Goal: Navigation & Orientation: Go to known website

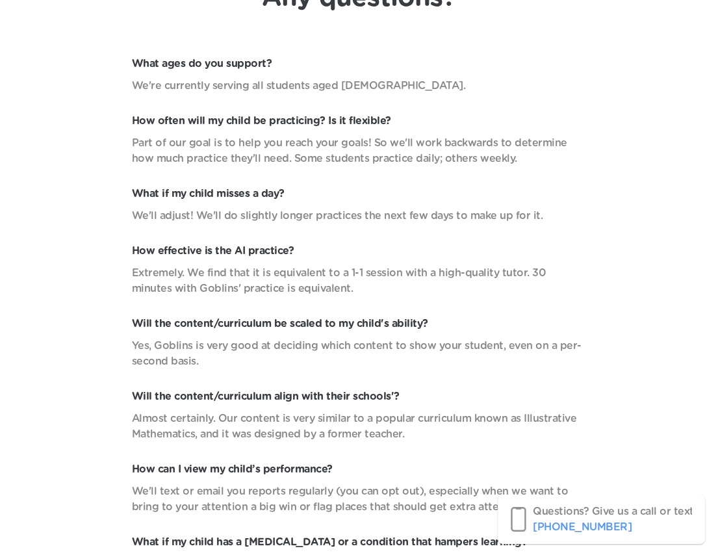
scroll to position [6220, 0]
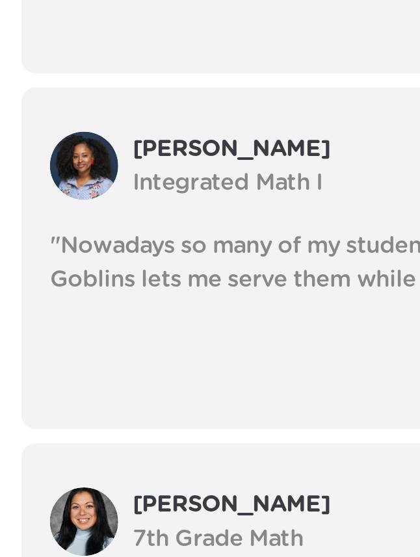
scroll to position [3703, 0]
click at [42, 115] on img at bounding box center [38, 110] width 31 height 31
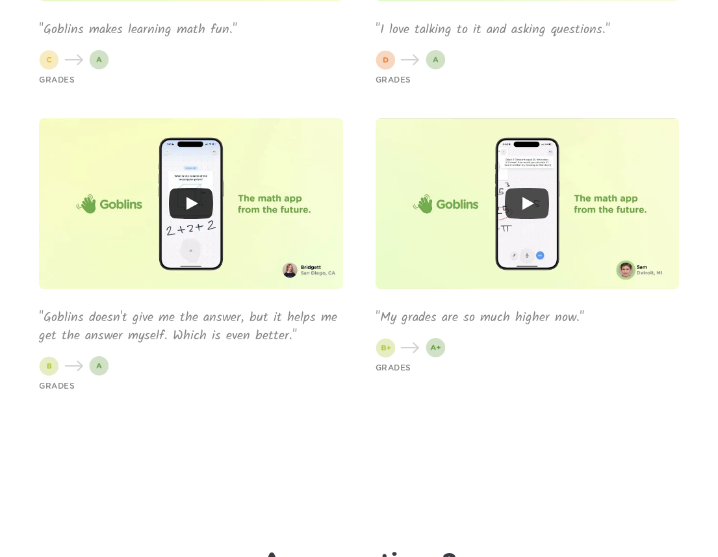
scroll to position [4565, 0]
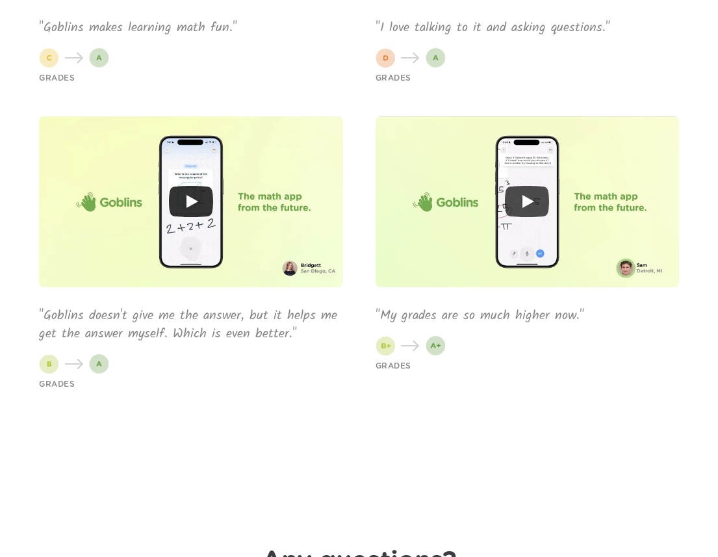
click at [190, 202] on icon "Play" at bounding box center [193, 201] width 12 height 13
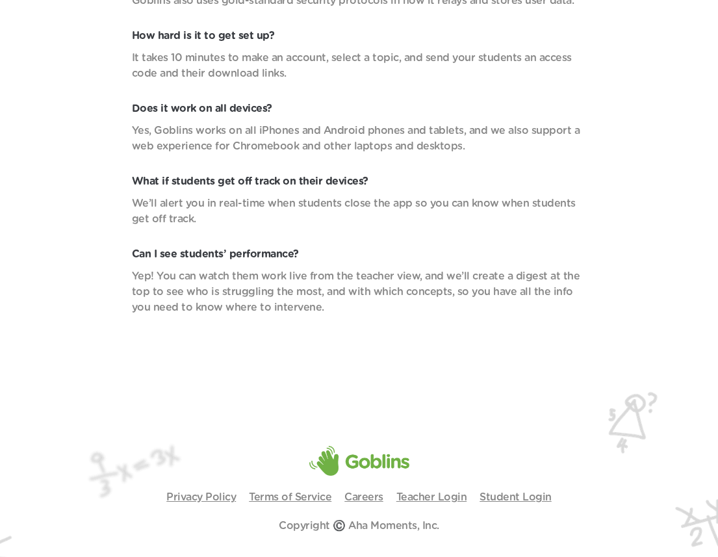
scroll to position [5480, 0]
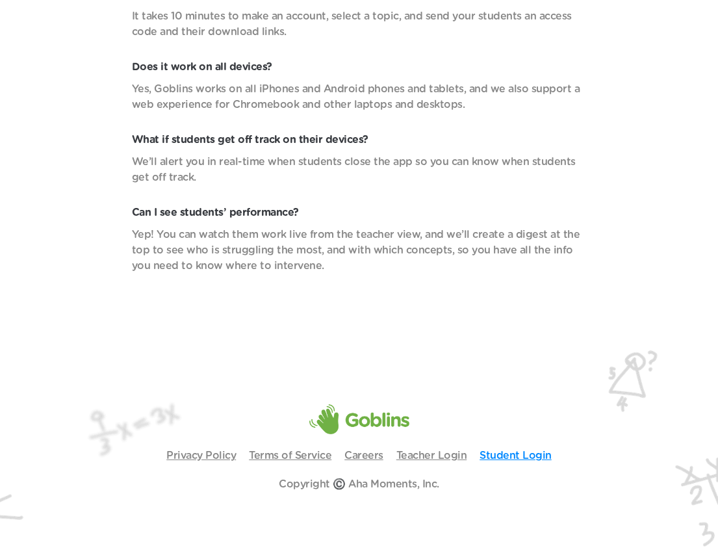
click at [519, 459] on link "Student Login" at bounding box center [516, 455] width 72 height 10
click at [439, 460] on link "Teacher Login" at bounding box center [432, 455] width 71 height 10
click at [357, 456] on link "Careers" at bounding box center [364, 455] width 39 height 10
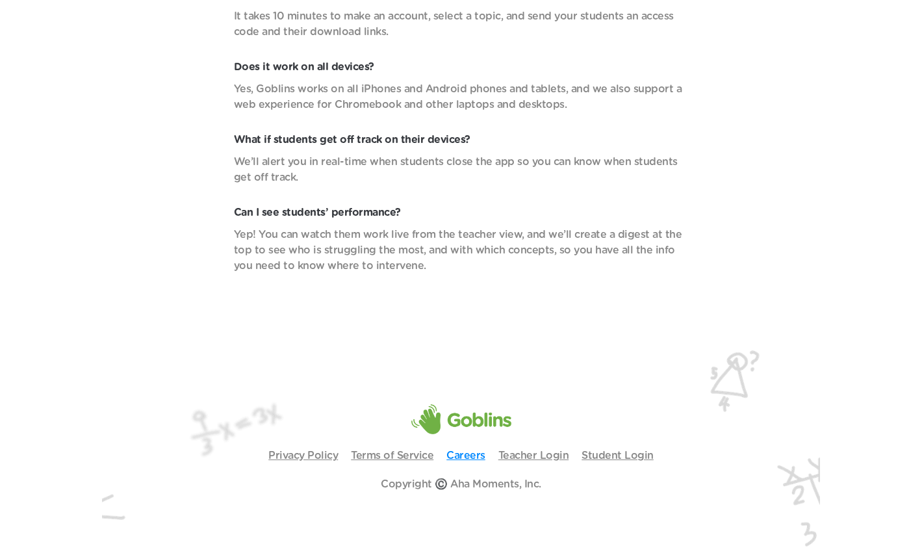
scroll to position [4578, 0]
